Goal: Task Accomplishment & Management: Manage account settings

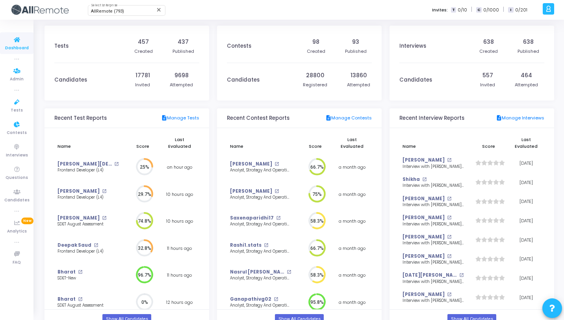
click at [22, 122] on icon at bounding box center [17, 125] width 17 height 10
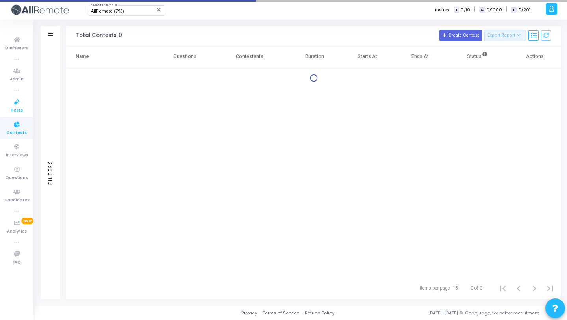
click at [20, 107] on span "Tests" at bounding box center [17, 110] width 12 height 7
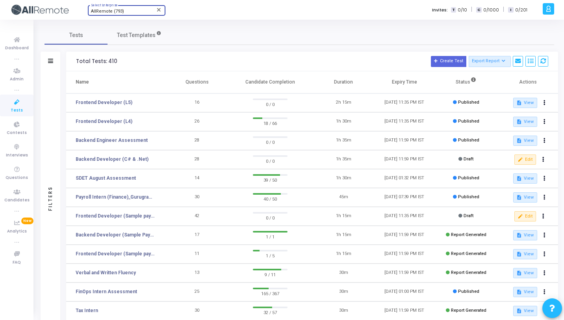
click at [130, 10] on div "AllRemote (793)" at bounding box center [123, 11] width 64 height 5
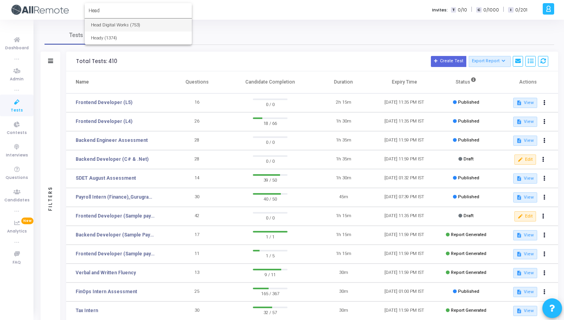
type input "Head"
click at [130, 28] on span "Head Digital Works (753)" at bounding box center [138, 25] width 94 height 13
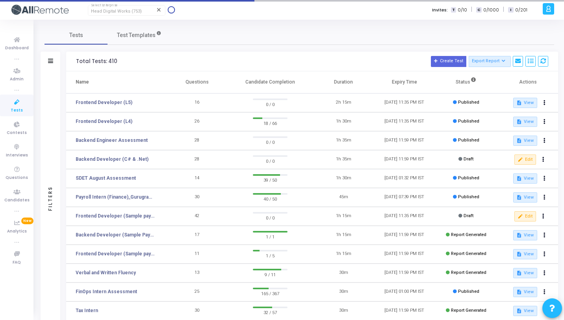
click at [16, 103] on icon at bounding box center [17, 102] width 17 height 10
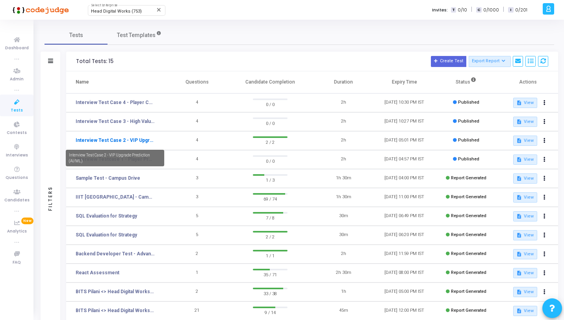
click at [132, 141] on link "Interview Test Case 2 - VIP Upgrade Prediction (AI/ML)" at bounding box center [115, 140] width 79 height 7
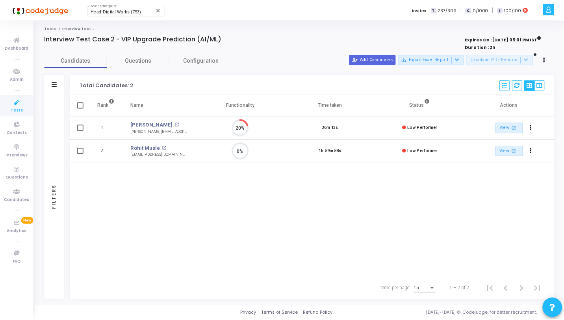
scroll to position [4, 4]
click at [139, 69] on div "Candidates Questions Configuration Filters Filters Candidate Name/Email search …" at bounding box center [301, 177] width 520 height 246
click at [139, 66] on link "Questions" at bounding box center [138, 61] width 63 height 14
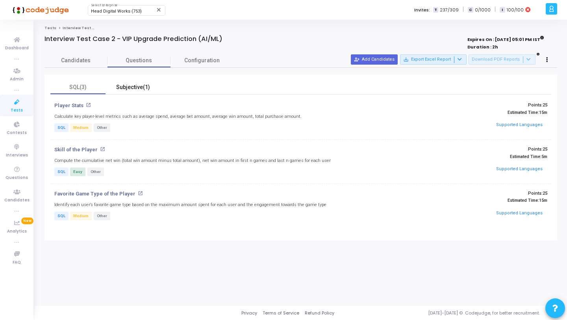
click at [139, 88] on div "Subjective(1)" at bounding box center [133, 87] width 46 height 8
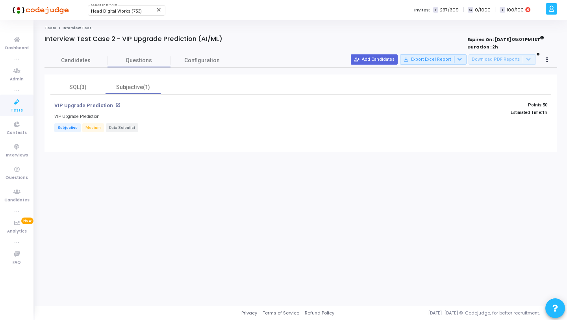
click at [13, 104] on icon at bounding box center [17, 102] width 17 height 10
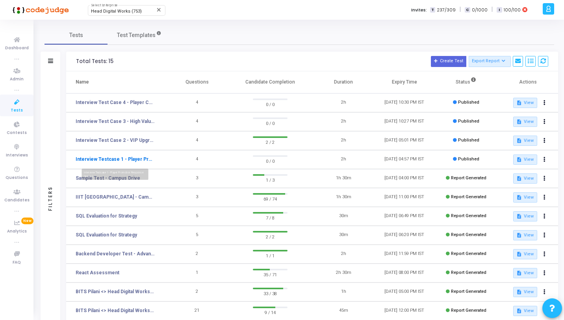
click at [127, 159] on link "Interview Testcase 1 - Player Promotion Response (AI/ML)" at bounding box center [115, 158] width 79 height 7
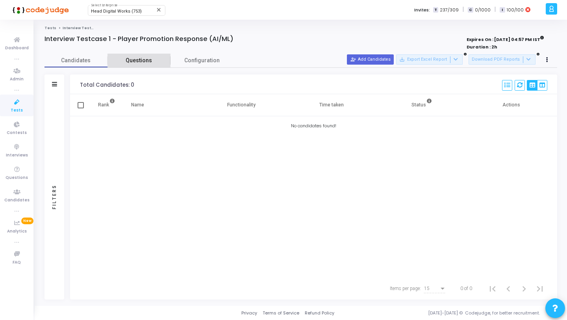
click at [128, 65] on link "Questions" at bounding box center [138, 61] width 63 height 14
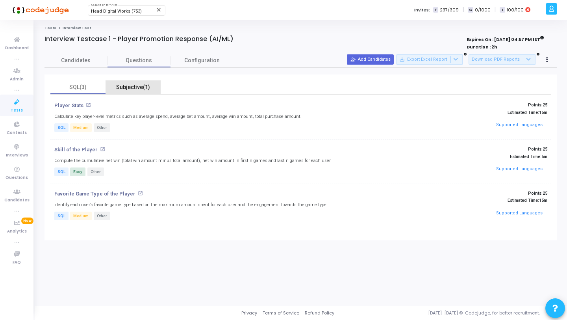
click at [137, 83] on div "Subjective(1)" at bounding box center [133, 87] width 46 height 8
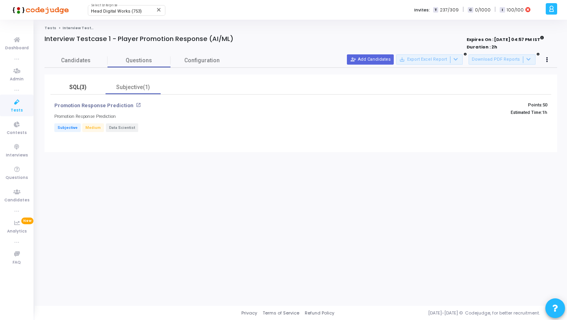
click at [85, 88] on div "SQL(3)" at bounding box center [78, 87] width 46 height 8
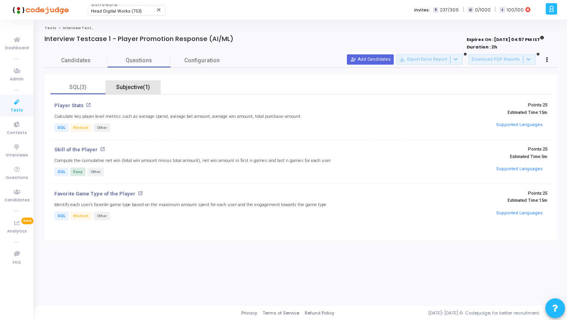
click at [133, 88] on div "Subjective(1)" at bounding box center [133, 87] width 46 height 8
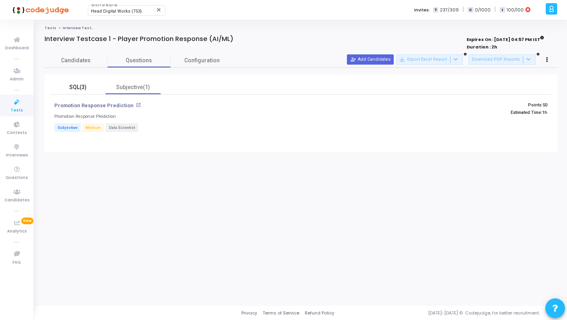
click at [76, 88] on div "SQL(3)" at bounding box center [78, 87] width 46 height 8
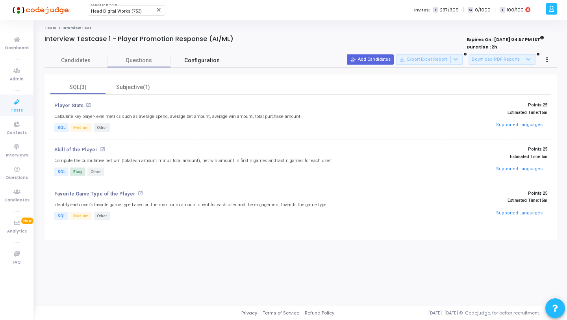
click at [203, 60] on span "Configuration" at bounding box center [201, 60] width 35 height 8
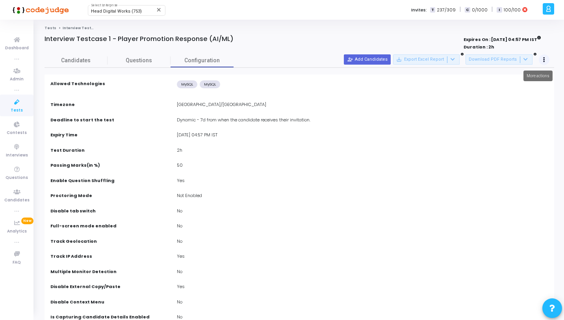
click at [545, 58] on button at bounding box center [543, 59] width 11 height 11
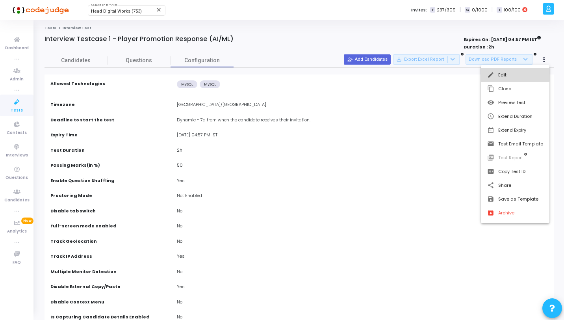
click at [500, 72] on button "edit Edit" at bounding box center [515, 75] width 68 height 14
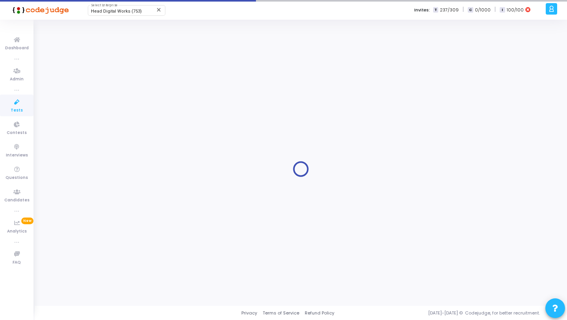
type input "Interview Testcase 1 - Player Promotion Response (AI/ML)"
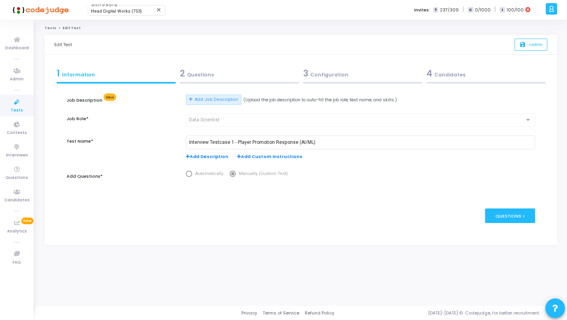
click at [246, 71] on div "2 Questions" at bounding box center [239, 73] width 119 height 13
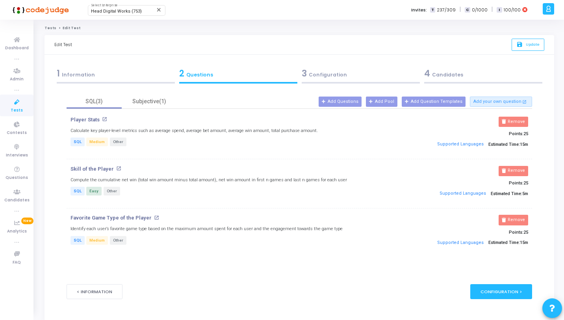
click at [337, 72] on div "3 Configuration" at bounding box center [361, 73] width 118 height 13
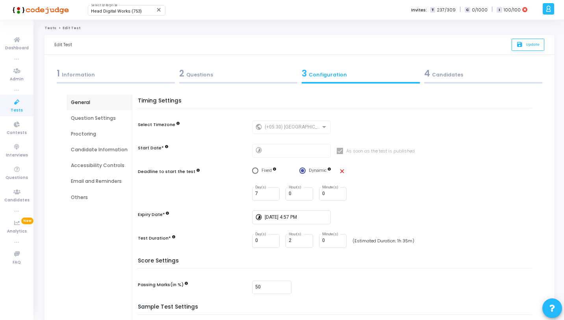
click at [92, 168] on div "Accessibility Controls" at bounding box center [99, 165] width 57 height 7
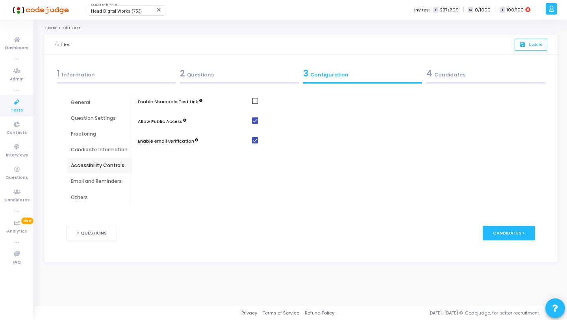
click at [105, 183] on div "Email and Reminders" at bounding box center [99, 181] width 57 height 7
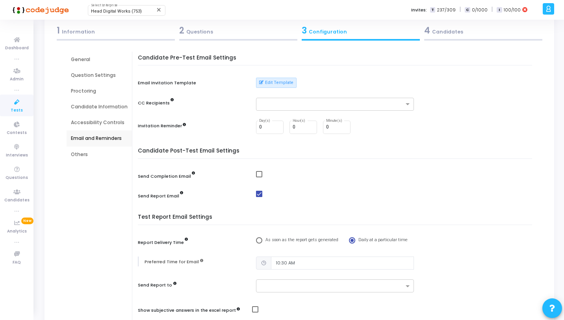
scroll to position [52, 0]
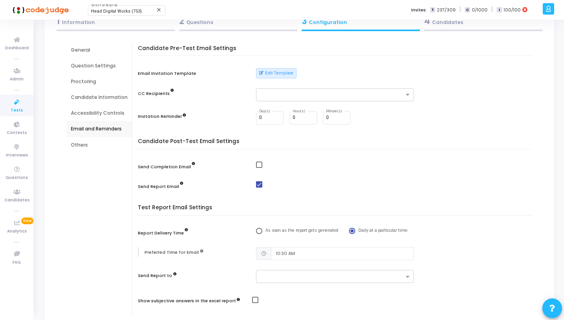
click at [258, 182] on span at bounding box center [259, 184] width 6 height 6
click at [259, 187] on input "checkbox" at bounding box center [259, 187] width 0 height 0
checkbox input "false"
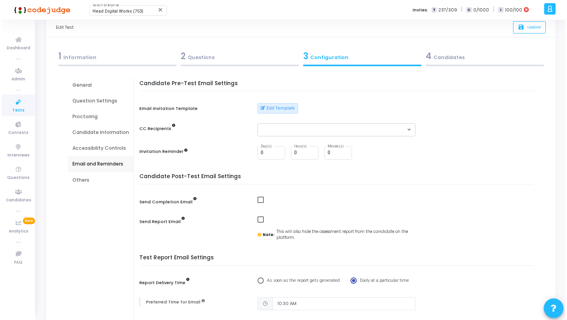
scroll to position [0, 0]
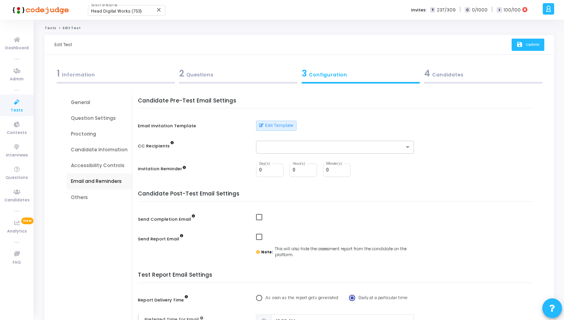
click at [522, 41] on icon "save" at bounding box center [520, 44] width 8 height 7
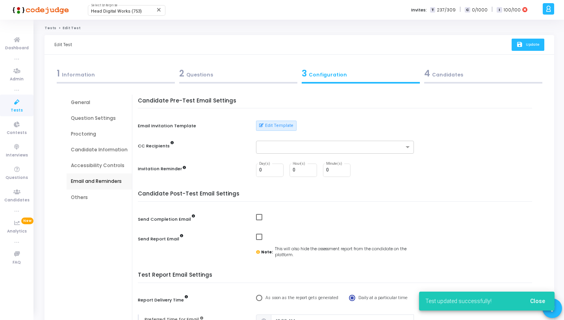
click at [13, 107] on span "Tests" at bounding box center [17, 110] width 12 height 7
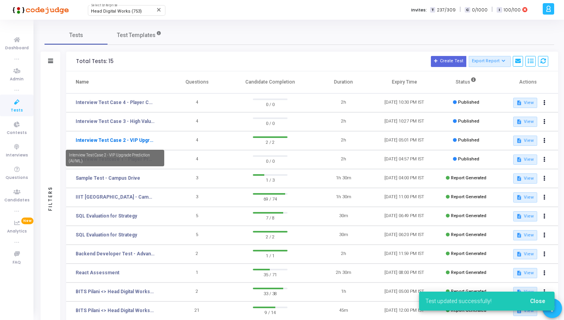
click at [124, 142] on link "Interview Test Case 2 - VIP Upgrade Prediction (AI/ML)" at bounding box center [115, 140] width 79 height 7
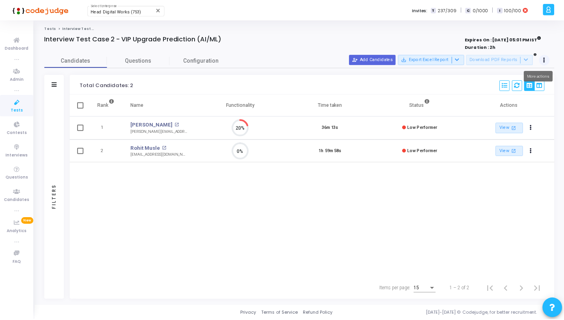
scroll to position [4, 4]
click at [549, 59] on button at bounding box center [547, 59] width 11 height 11
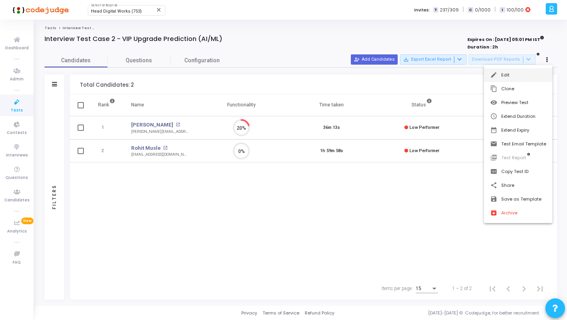
click at [518, 78] on button "edit Edit" at bounding box center [518, 75] width 68 height 14
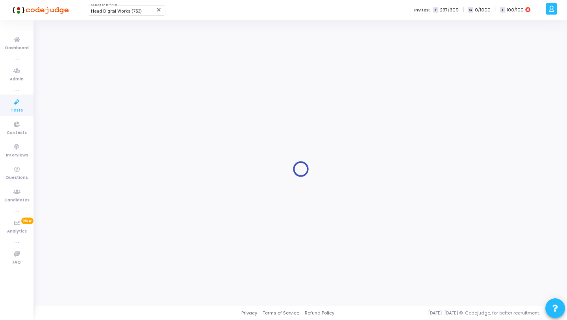
type input "Interview Test Case 2 - VIP Upgrade Prediction (AI/ML)"
radio input "true"
type input "8/31/2025, 5:01 PM"
type input "2"
type input "50"
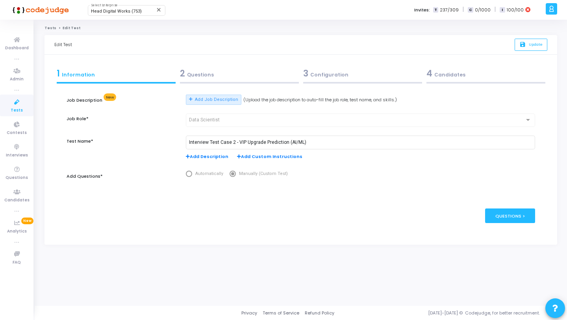
click at [378, 74] on div "3 Configuration" at bounding box center [362, 73] width 119 height 13
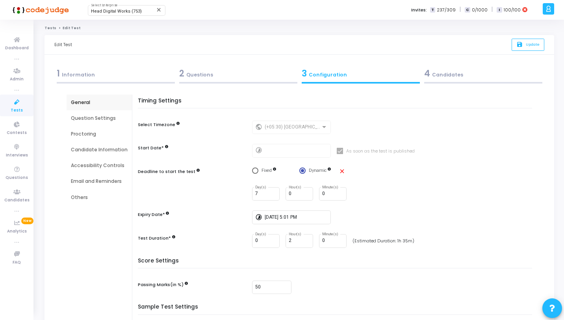
click at [101, 183] on div "Email and Reminders" at bounding box center [99, 181] width 57 height 7
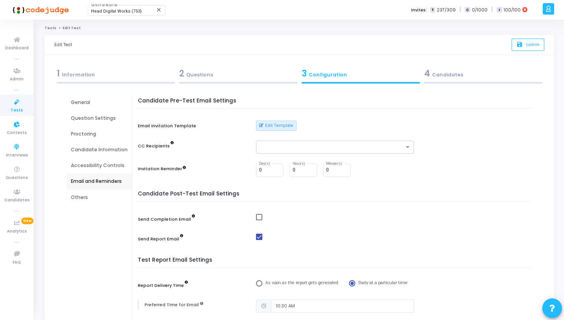
click at [22, 104] on icon at bounding box center [17, 102] width 17 height 10
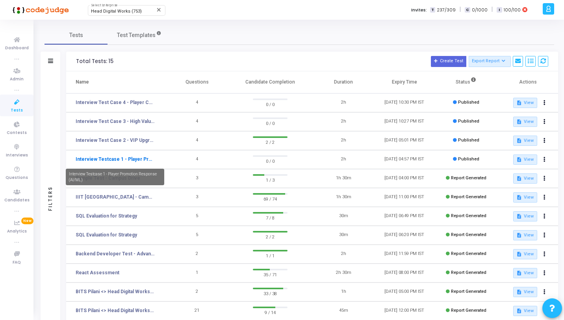
click at [140, 159] on link "Interview Testcase 1 - Player Promotion Response (AI/ML)" at bounding box center [115, 158] width 79 height 7
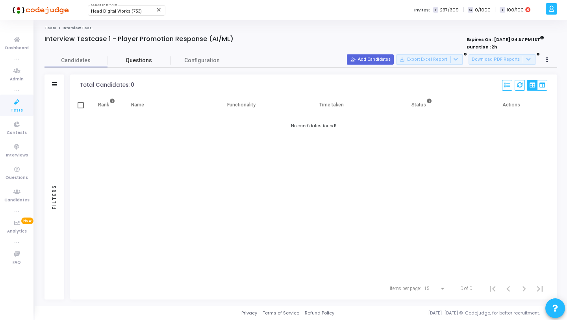
click at [157, 62] on span "Questions" at bounding box center [138, 60] width 63 height 8
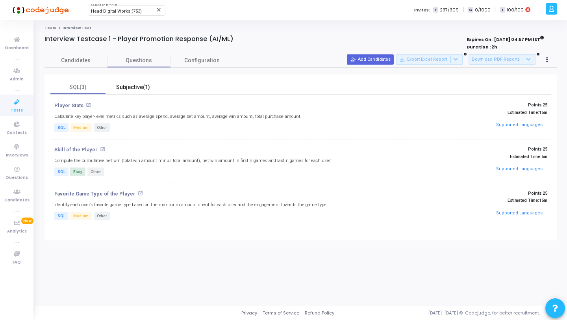
click at [129, 92] on div "Subjective(1)" at bounding box center [132, 87] width 55 height 14
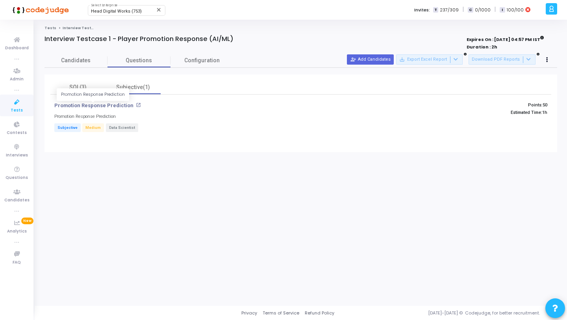
click at [117, 105] on p "Promotion Response Prediction" at bounding box center [93, 105] width 79 height 6
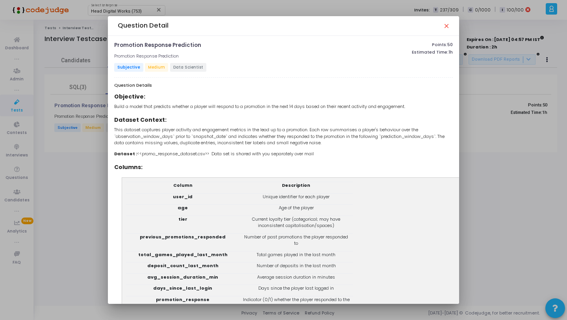
click at [188, 154] on span "Dataset : <<promo_response_dataset.csv>> Data set is shared with you separately…" at bounding box center [214, 153] width 200 height 6
click at [446, 26] on mat-icon "close" at bounding box center [446, 25] width 6 height 6
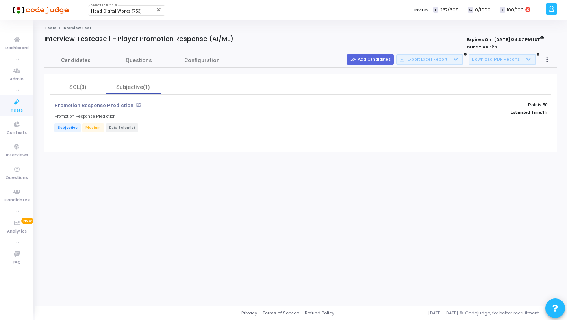
click at [136, 104] on mat-icon "open_in_new" at bounding box center [138, 104] width 5 height 5
click at [551, 59] on button at bounding box center [547, 59] width 11 height 11
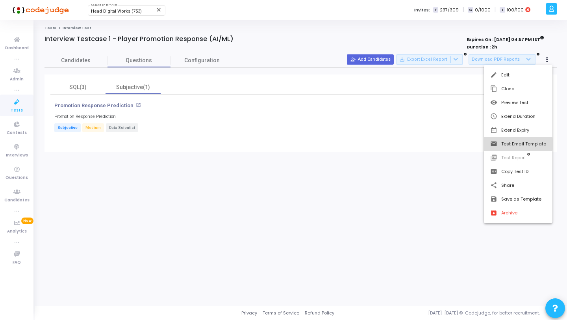
click at [516, 144] on button "email Test Email Template" at bounding box center [518, 144] width 68 height 14
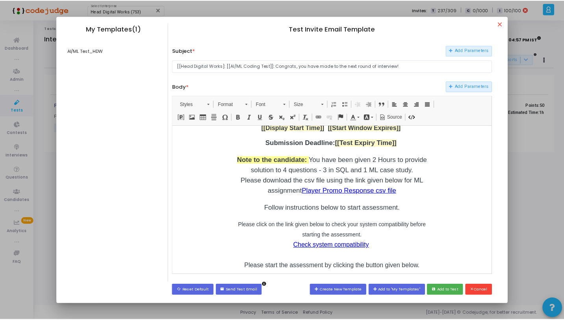
scroll to position [91, 0]
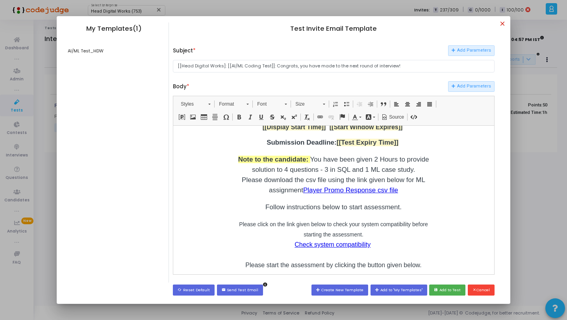
click at [501, 25] on mat-icon "close" at bounding box center [503, 24] width 9 height 9
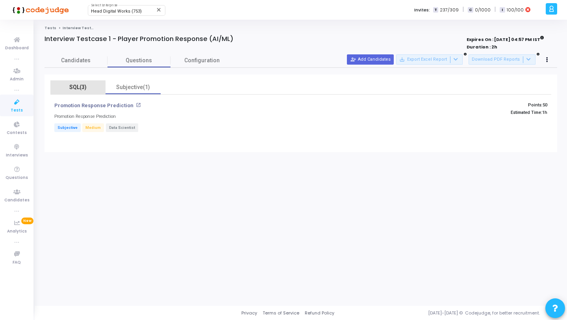
click at [71, 88] on div "SQL(3)" at bounding box center [78, 87] width 46 height 8
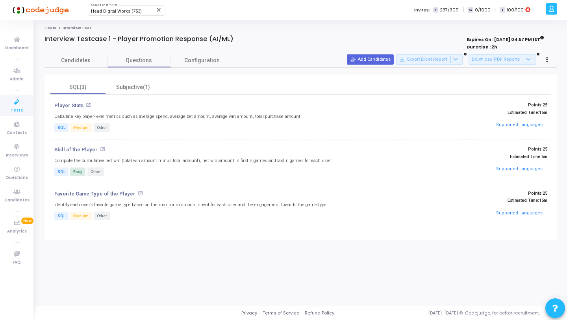
click at [15, 109] on span "Tests" at bounding box center [17, 110] width 12 height 7
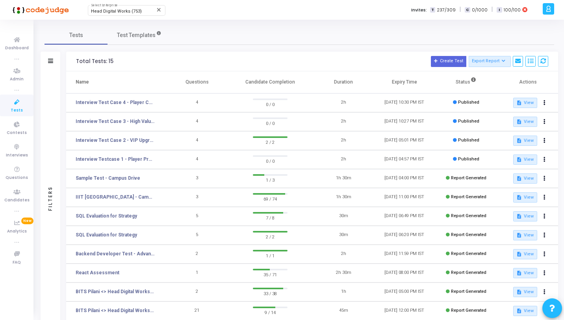
click at [52, 78] on div "Filters" at bounding box center [51, 197] width 20 height 253
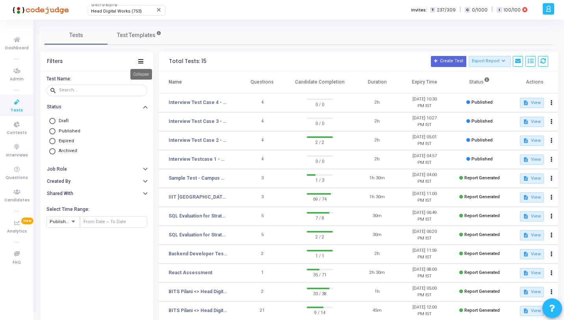
click at [140, 61] on icon at bounding box center [140, 61] width 5 height 4
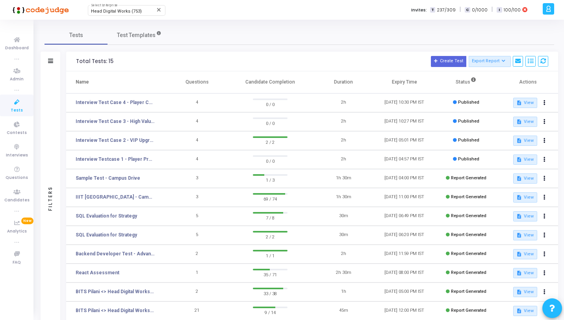
click at [248, 26] on div "Tests Test Templates" at bounding box center [298, 35] width 509 height 19
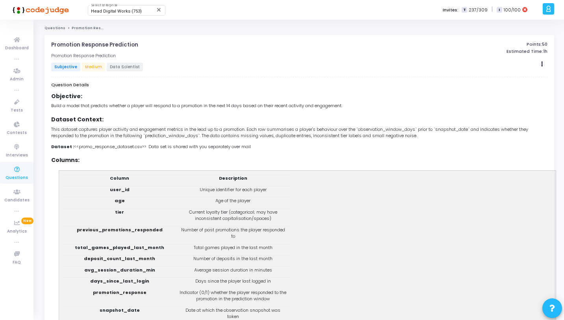
click at [133, 146] on span "Dataset : <<promo_response_dataset.csv>> Data set is shared with you separately…" at bounding box center [151, 146] width 200 height 6
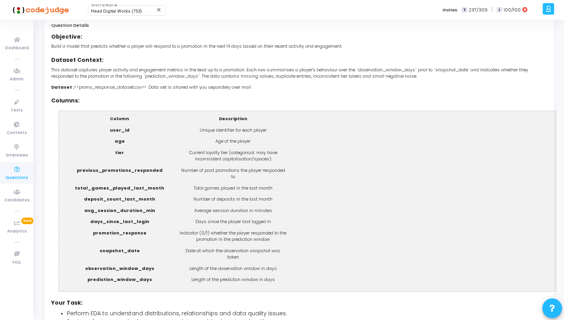
scroll to position [2, 0]
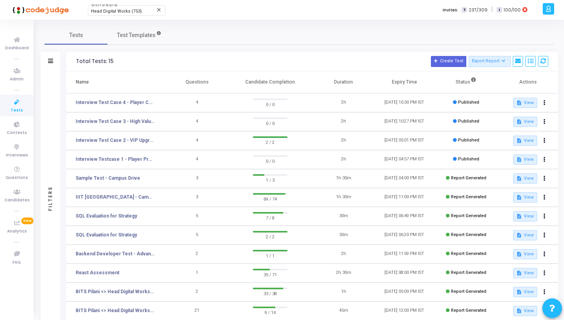
click at [195, 35] on div "Tests Test Templates" at bounding box center [298, 35] width 509 height 19
